Goal: Navigation & Orientation: Find specific page/section

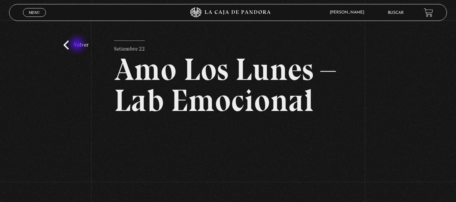
click at [78, 45] on link "Volver" at bounding box center [75, 45] width 25 height 9
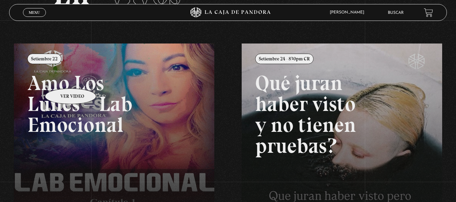
scroll to position [56, 0]
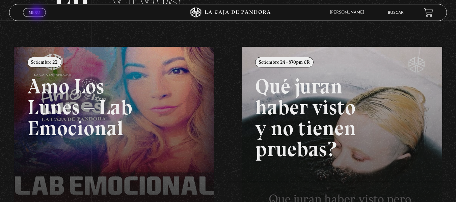
click at [37, 13] on span "Menu" at bounding box center [34, 12] width 11 height 4
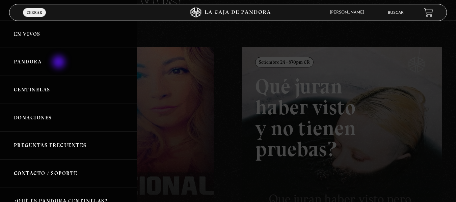
click at [59, 63] on link "Pandora" at bounding box center [68, 62] width 137 height 28
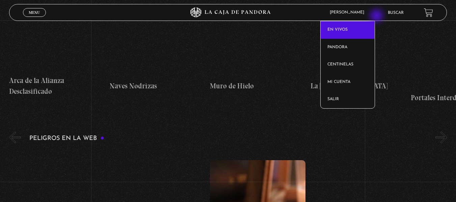
scroll to position [1452, 0]
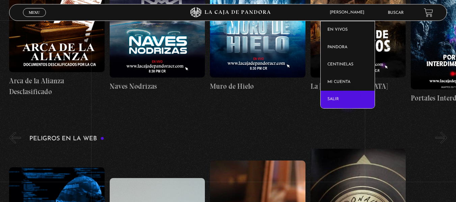
click at [349, 102] on link "Salir" at bounding box center [348, 100] width 54 height 18
